Goal: Communication & Community: Answer question/provide support

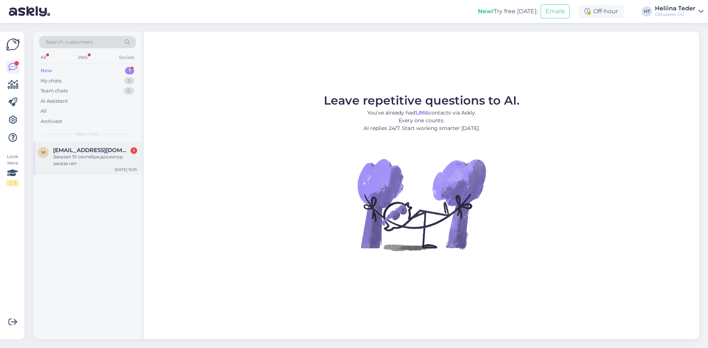
click at [89, 149] on span "[EMAIL_ADDRESS][DOMAIN_NAME]" at bounding box center [91, 150] width 77 height 7
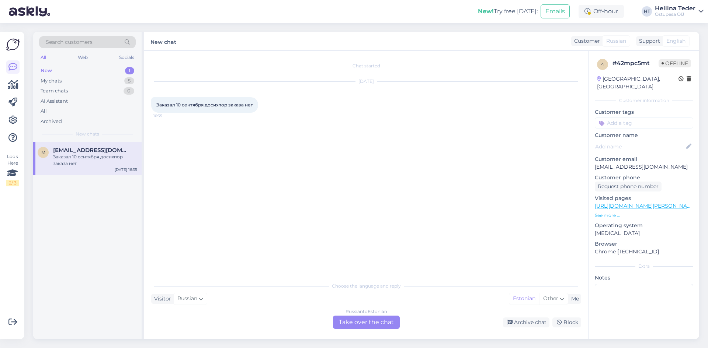
click at [361, 327] on div "Russian to Estonian Take over the chat" at bounding box center [366, 322] width 67 height 13
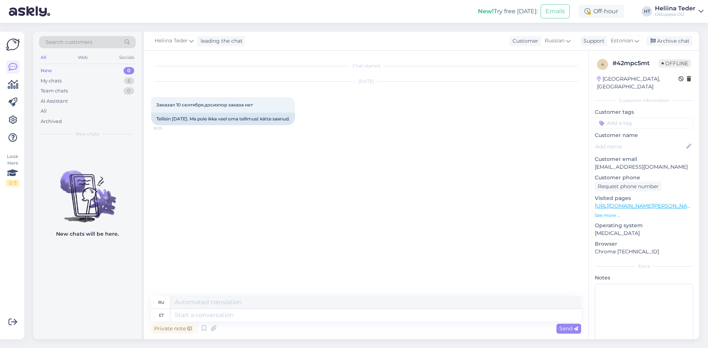
click at [624, 163] on p "[EMAIL_ADDRESS][DOMAIN_NAME]" at bounding box center [644, 167] width 98 height 8
click at [625, 163] on p "[EMAIL_ADDRESS][DOMAIN_NAME]" at bounding box center [644, 167] width 98 height 8
copy p "[EMAIL_ADDRESS][DOMAIN_NAME]"
click at [195, 313] on textarea at bounding box center [375, 315] width 411 height 13
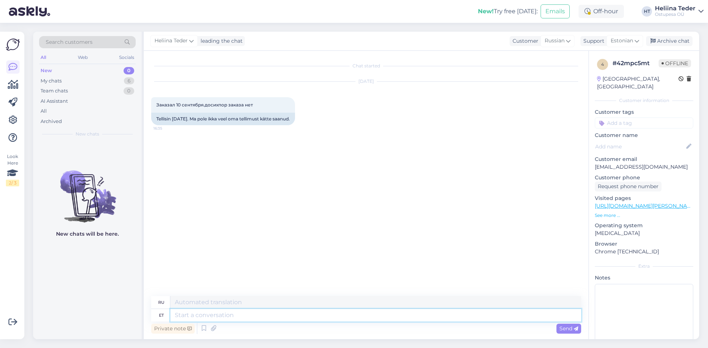
paste textarea "tarTere! Tarneinfo on [PERSON_NAME] iga postituse juures kirjas, palume seda te…"
type textarea "tarTere! Tarneinfo on [PERSON_NAME] iga postituse juures kirjas, palume seda te…"
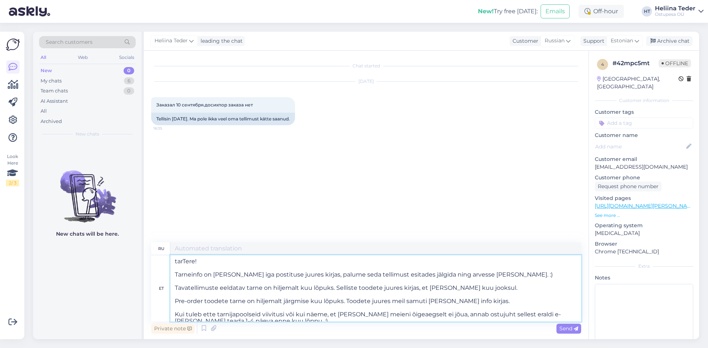
type textarea "Loremipsumdo! S ame consec adip elitseddoe t incididu, utlaboree d magnaa enima…"
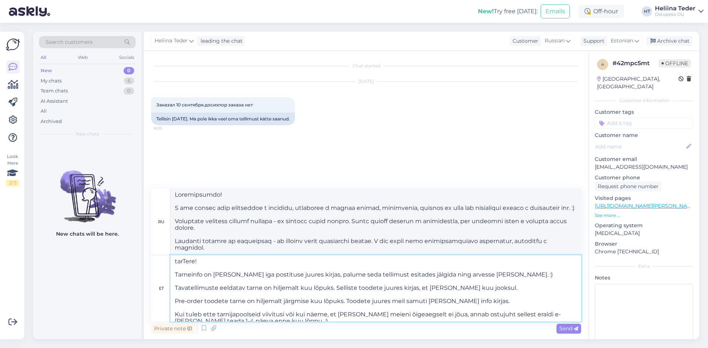
drag, startPoint x: 479, startPoint y: 302, endPoint x: 169, endPoint y: 258, distance: 313.9
click at [169, 258] on div "et tarTere! Tarneinfo on [PERSON_NAME] iga postituse juures kirjas, palume seda…" at bounding box center [366, 289] width 430 height 66
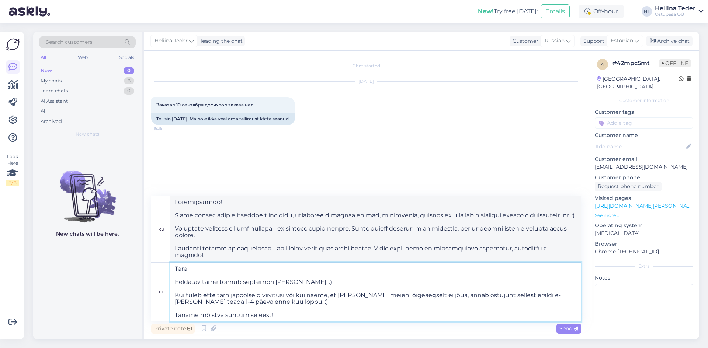
type textarea "Tere! Eeldatav tarne toimub septembri [PERSON_NAME]. :) Kui tuleb ette tarnijap…"
type textarea "Здравствуйте! Ожидаемая поставка состоится в конце сентября. :) Если возникнут …"
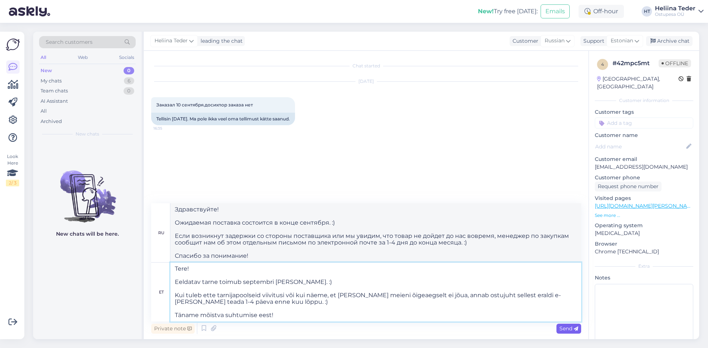
type textarea "Tere! Eeldatav tarne toimub septembri [PERSON_NAME]. :) Kui tuleb ette tarnijap…"
click at [563, 330] on span "Send" at bounding box center [568, 329] width 19 height 7
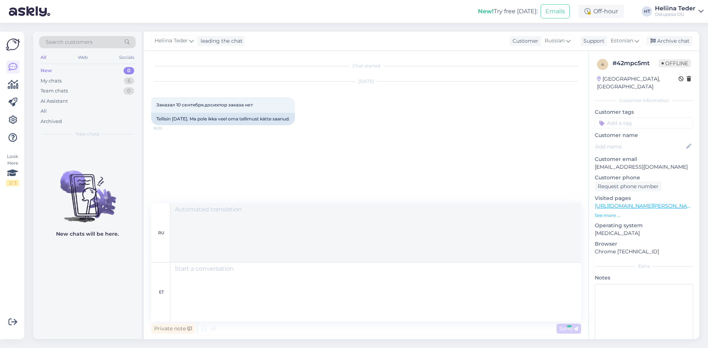
scroll to position [23, 0]
